Goal: Task Accomplishment & Management: Use online tool/utility

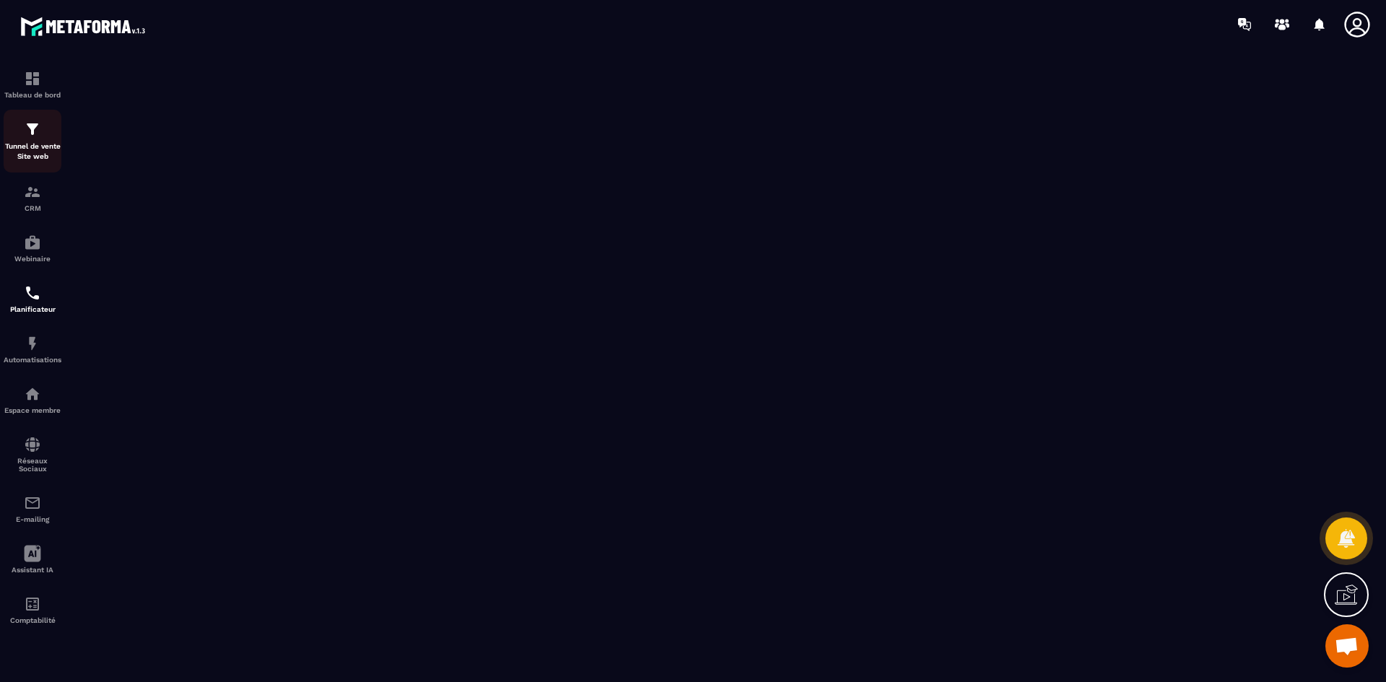
click at [34, 134] on img at bounding box center [32, 129] width 17 height 17
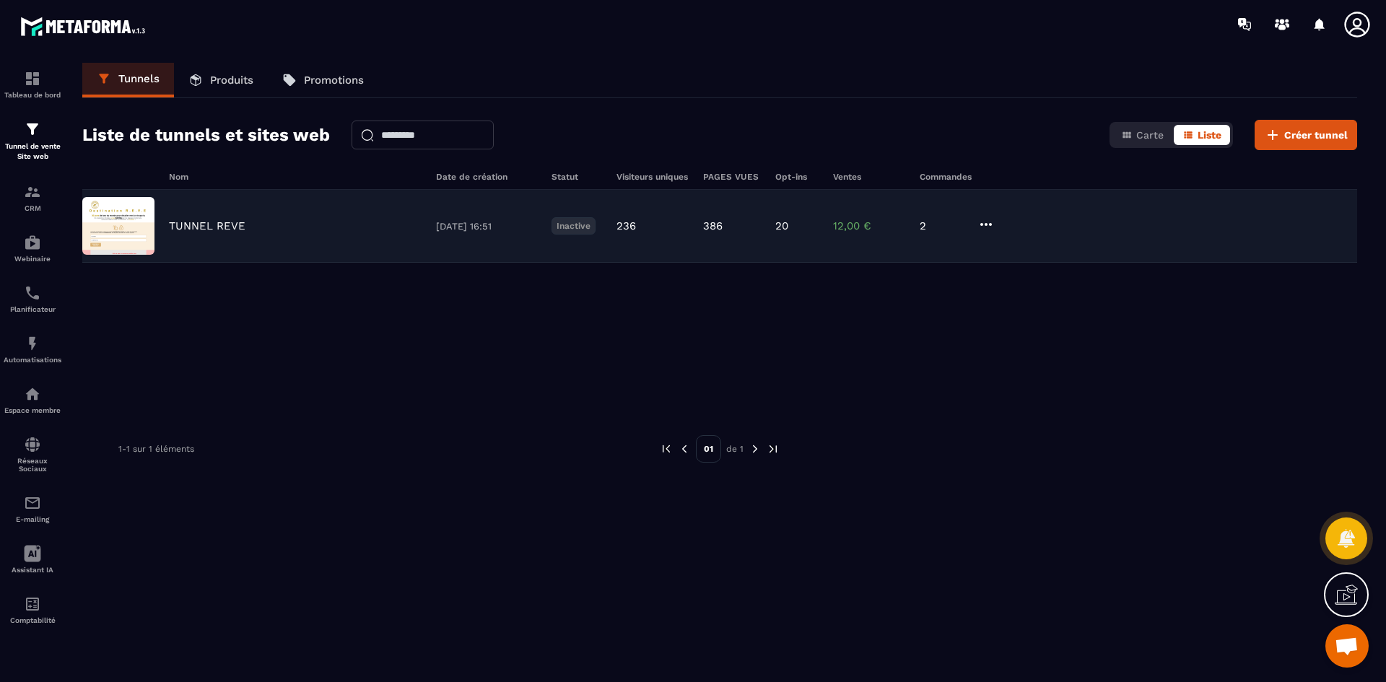
click at [266, 217] on div "TUNNEL REVE [DATE] 16:51 Inactive 236 386 20 12,00 € 2" at bounding box center [719, 226] width 1275 height 73
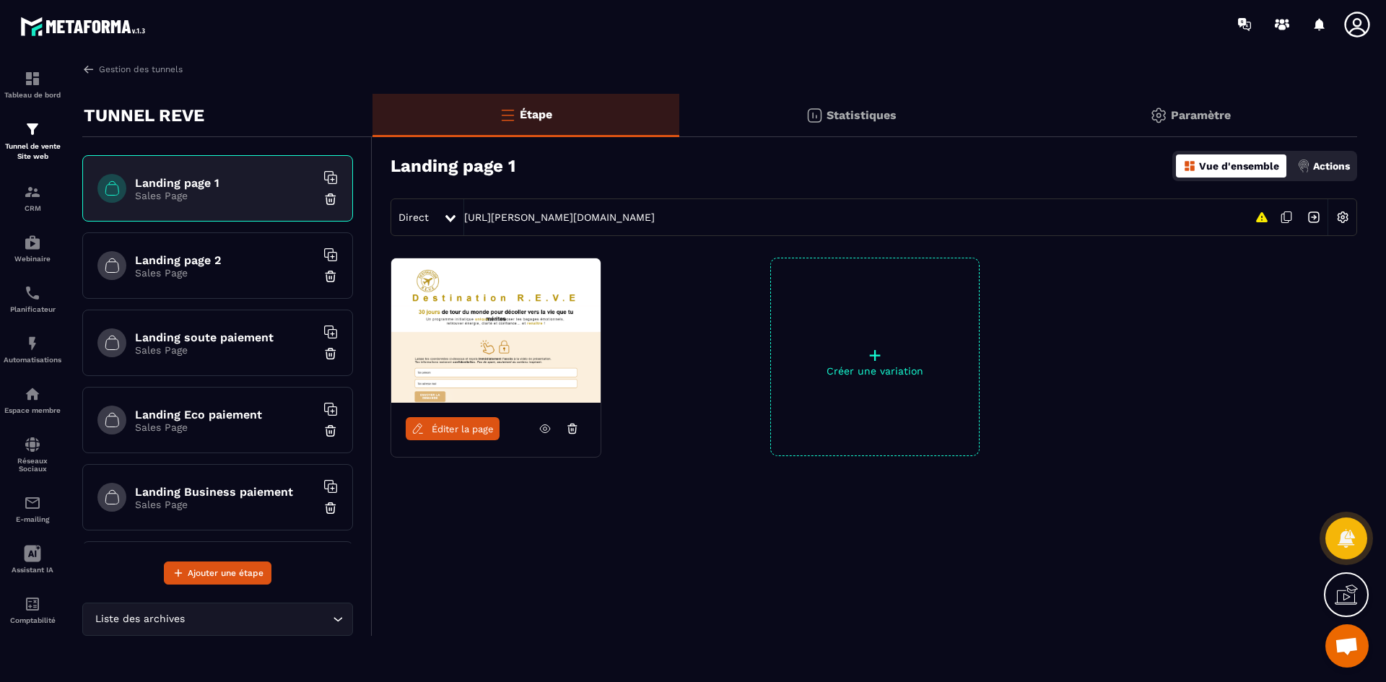
click at [240, 482] on div "Landing Business paiement Sales Page" at bounding box center [217, 497] width 271 height 66
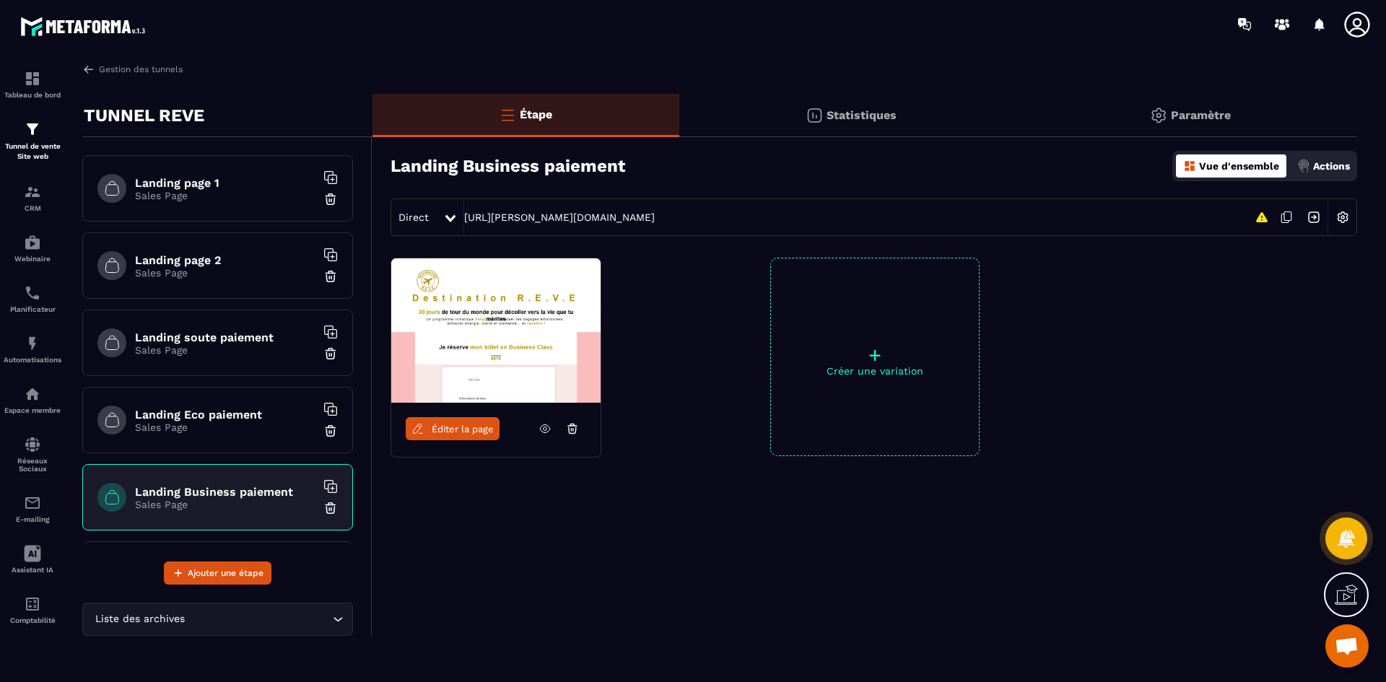
click at [487, 431] on span "Éditer la page" at bounding box center [463, 429] width 62 height 11
